Goal: Task Accomplishment & Management: Use online tool/utility

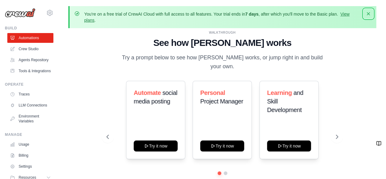
click at [369, 13] on icon "button" at bounding box center [369, 14] width 6 height 6
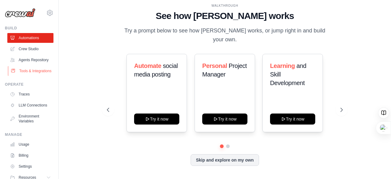
click at [22, 76] on link "Tools & Integrations" at bounding box center [31, 71] width 46 height 10
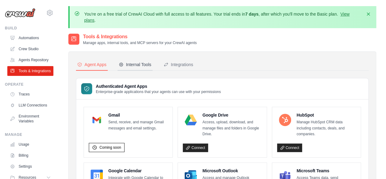
click at [137, 66] on div "Internal Tools" at bounding box center [135, 64] width 33 height 6
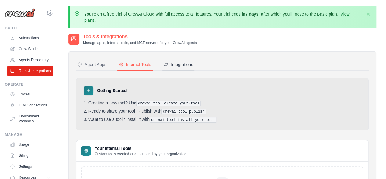
click at [177, 66] on div "Integrations" at bounding box center [179, 64] width 30 height 6
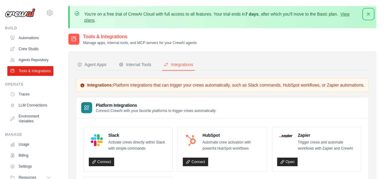
click at [370, 13] on icon "button" at bounding box center [369, 14] width 6 height 6
